Goal: Check status: Check status

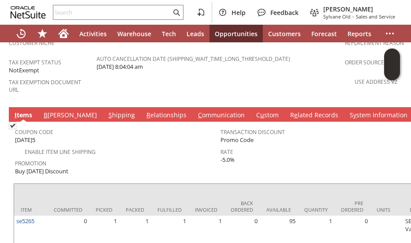
scroll to position [696, 0]
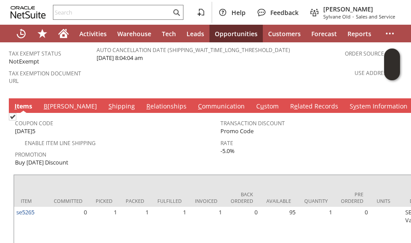
click at [106, 102] on link "S hipping" at bounding box center [121, 107] width 31 height 10
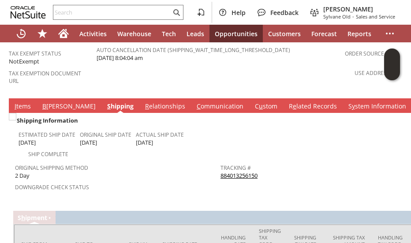
click at [52, 102] on link "B [PERSON_NAME]" at bounding box center [69, 107] width 58 height 10
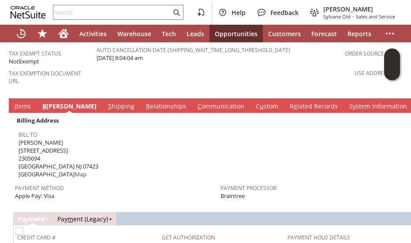
click at [89, 128] on div "Bill To [PERSON_NAME] [STREET_ADDRESS] Map" at bounding box center [117, 153] width 197 height 50
click at [22, 102] on link "I tems" at bounding box center [22, 107] width 21 height 10
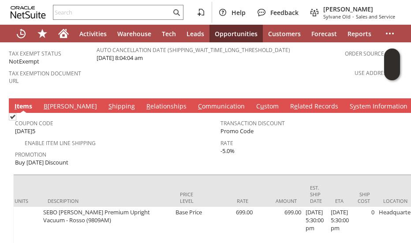
scroll to position [0, 0]
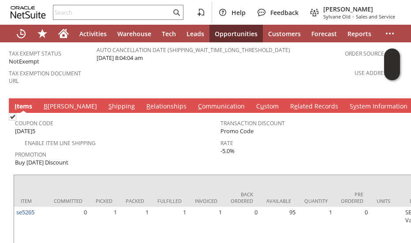
click at [65, 117] on span "Coupon Code" at bounding box center [115, 122] width 201 height 10
click at [49, 102] on link "B [PERSON_NAME]" at bounding box center [70, 107] width 58 height 10
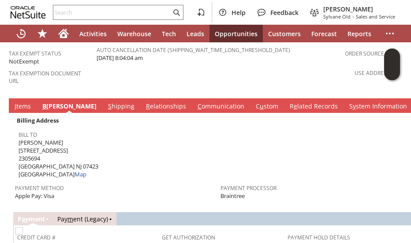
click at [105, 128] on div "Bill To [PERSON_NAME] [STREET_ADDRESS] Map" at bounding box center [117, 153] width 197 height 50
click at [106, 102] on link "S hipping" at bounding box center [121, 107] width 31 height 10
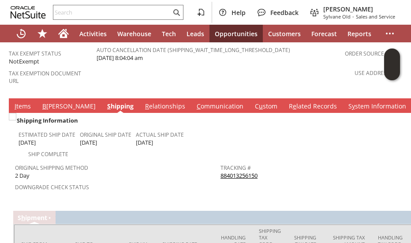
click at [232, 171] on link "884013256150" at bounding box center [238, 175] width 37 height 8
